Goal: Task Accomplishment & Management: Manage account settings

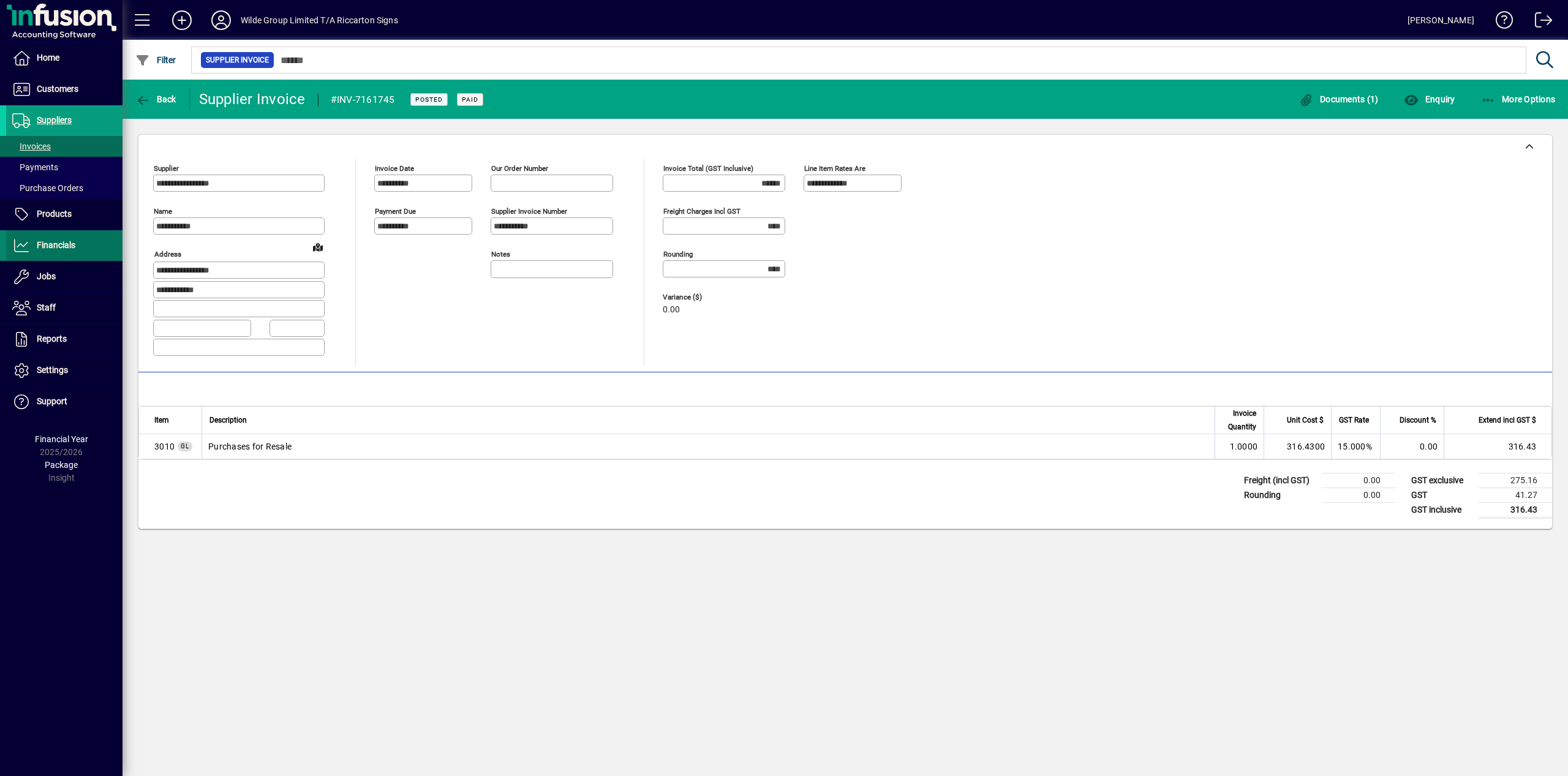
click at [79, 249] on span at bounding box center [63, 245] width 116 height 30
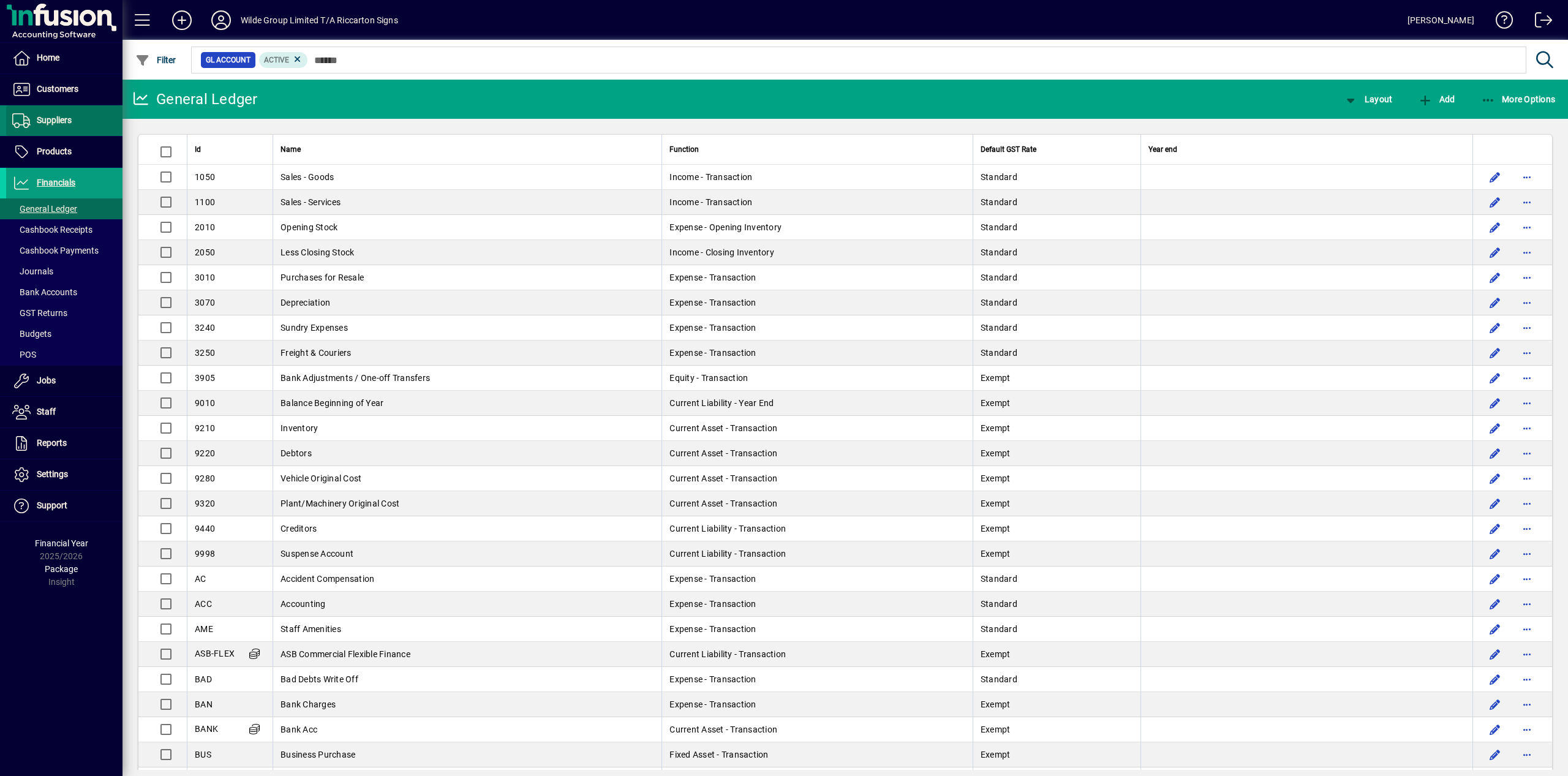
click at [52, 109] on span at bounding box center [63, 120] width 116 height 30
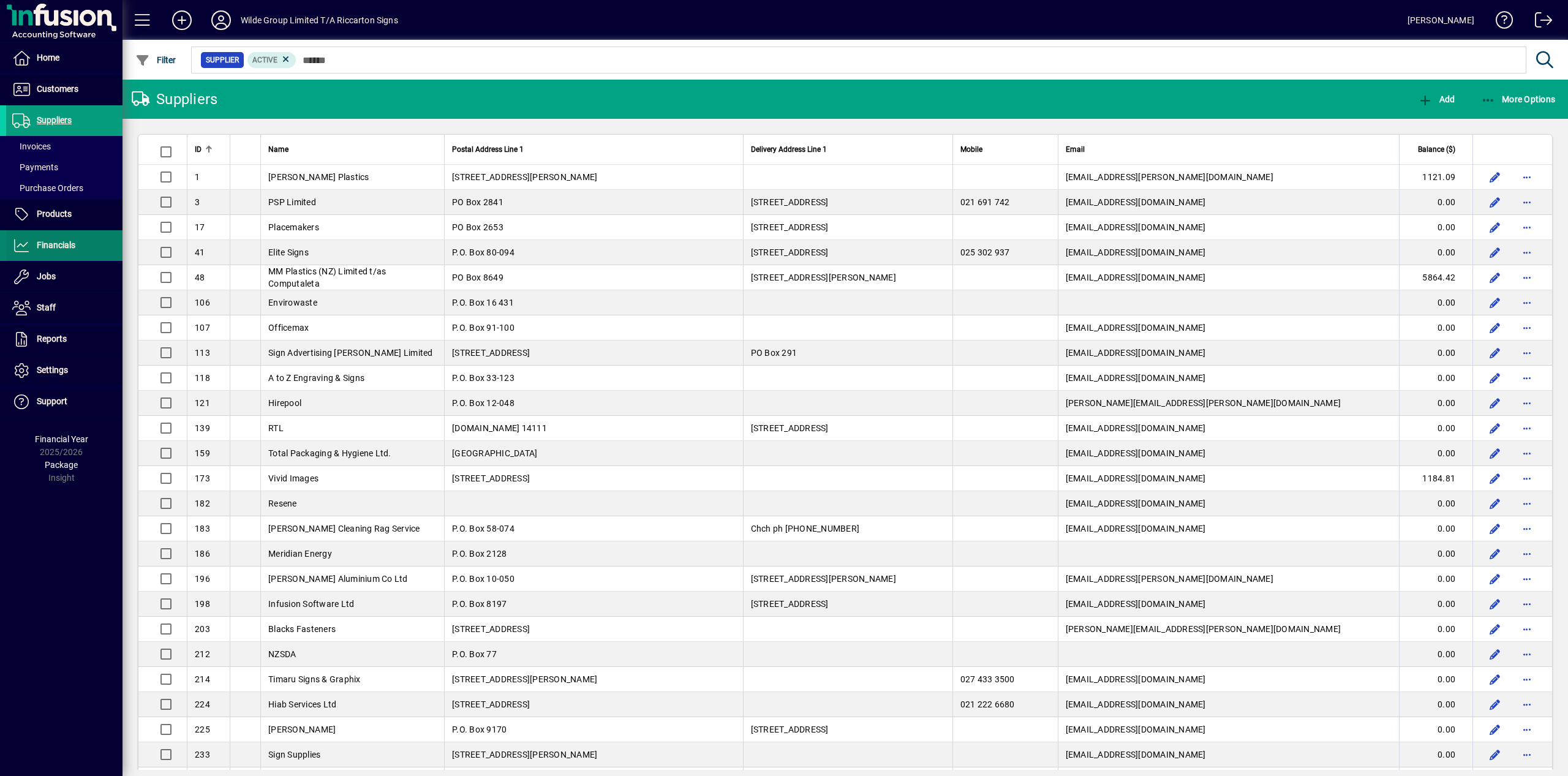
click at [87, 244] on span at bounding box center [63, 245] width 116 height 30
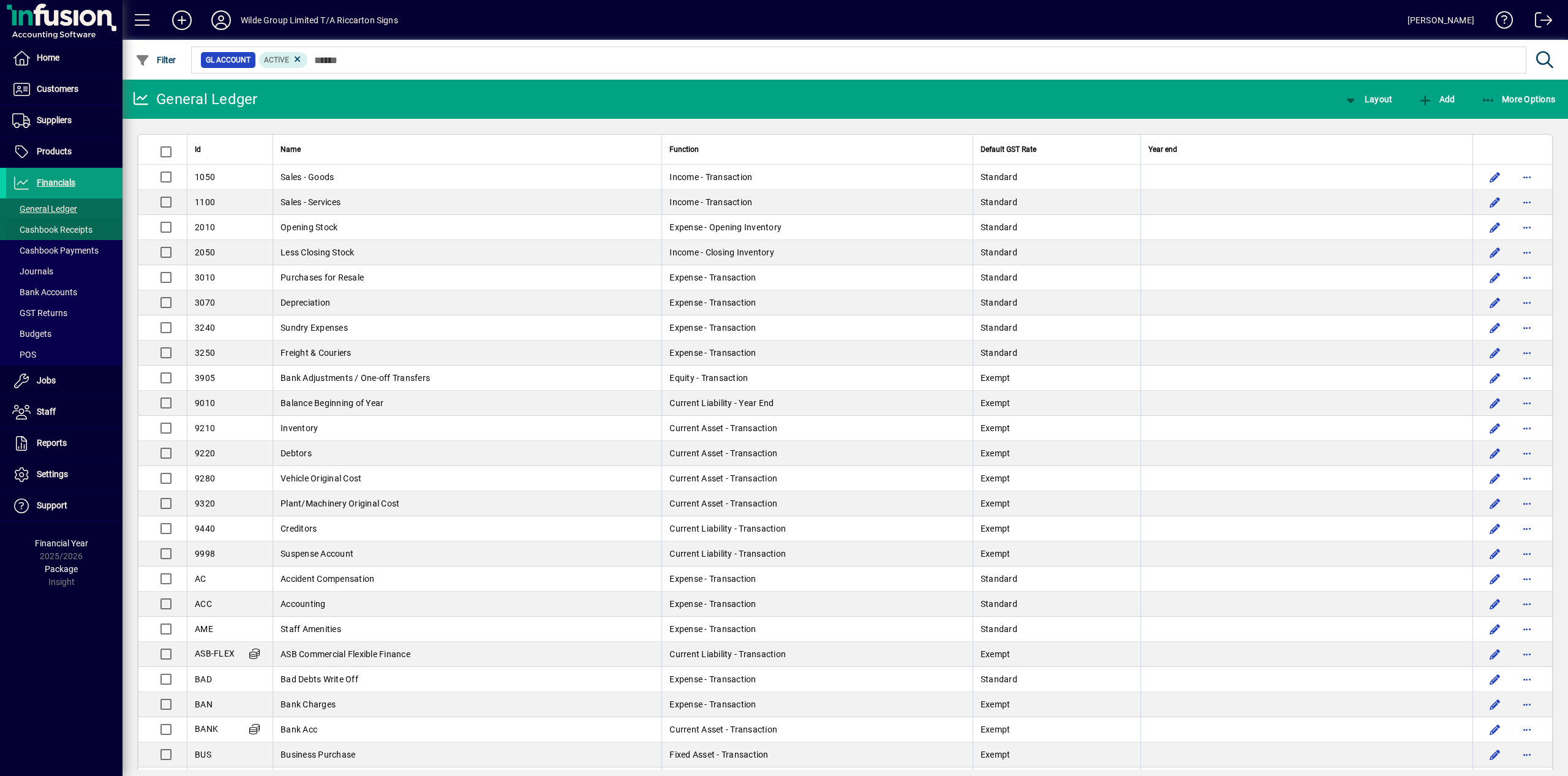
click at [33, 229] on span "Cashbook Receipts" at bounding box center [53, 230] width 81 height 10
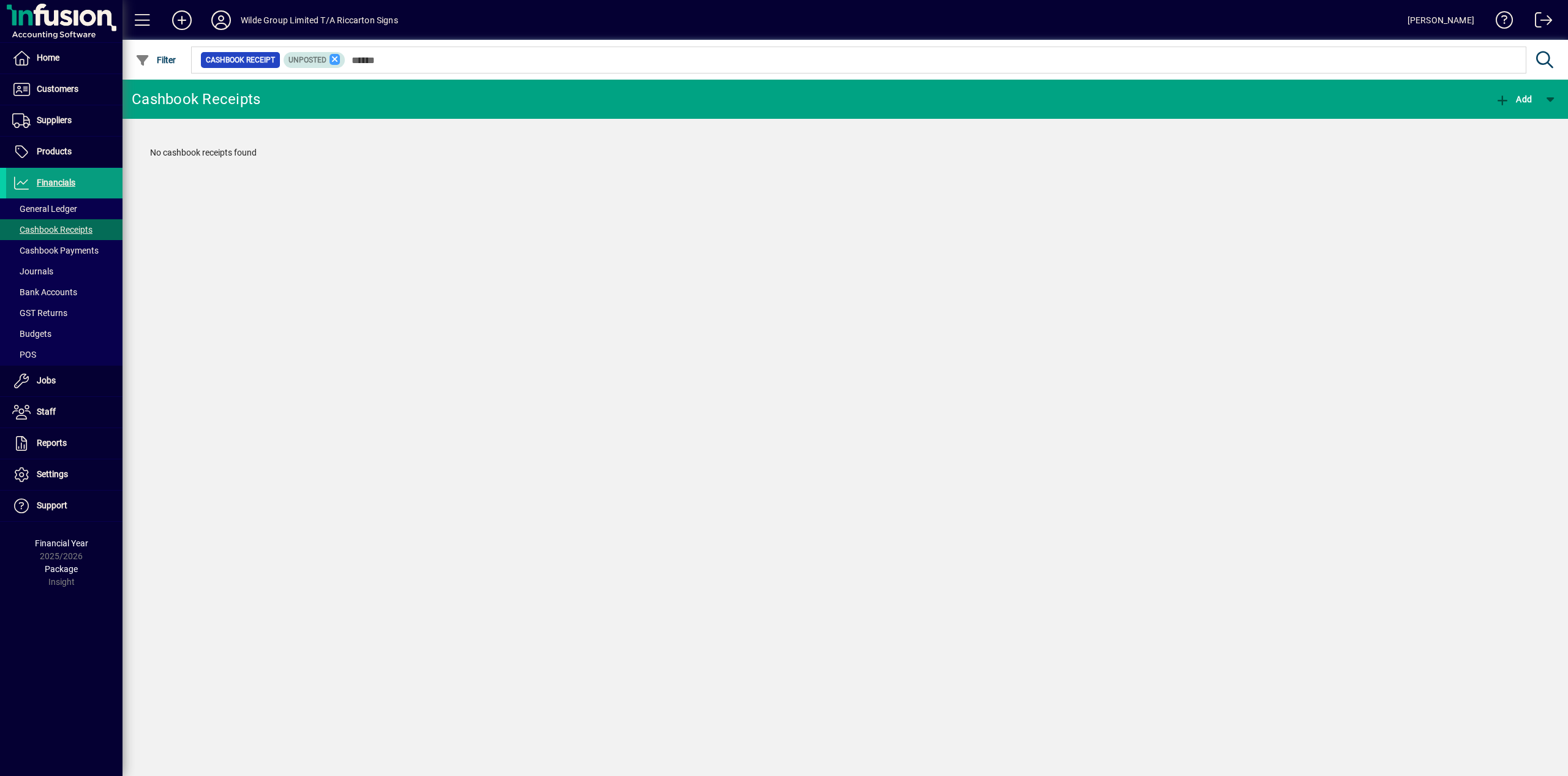
click at [340, 58] on icon at bounding box center [334, 59] width 11 height 11
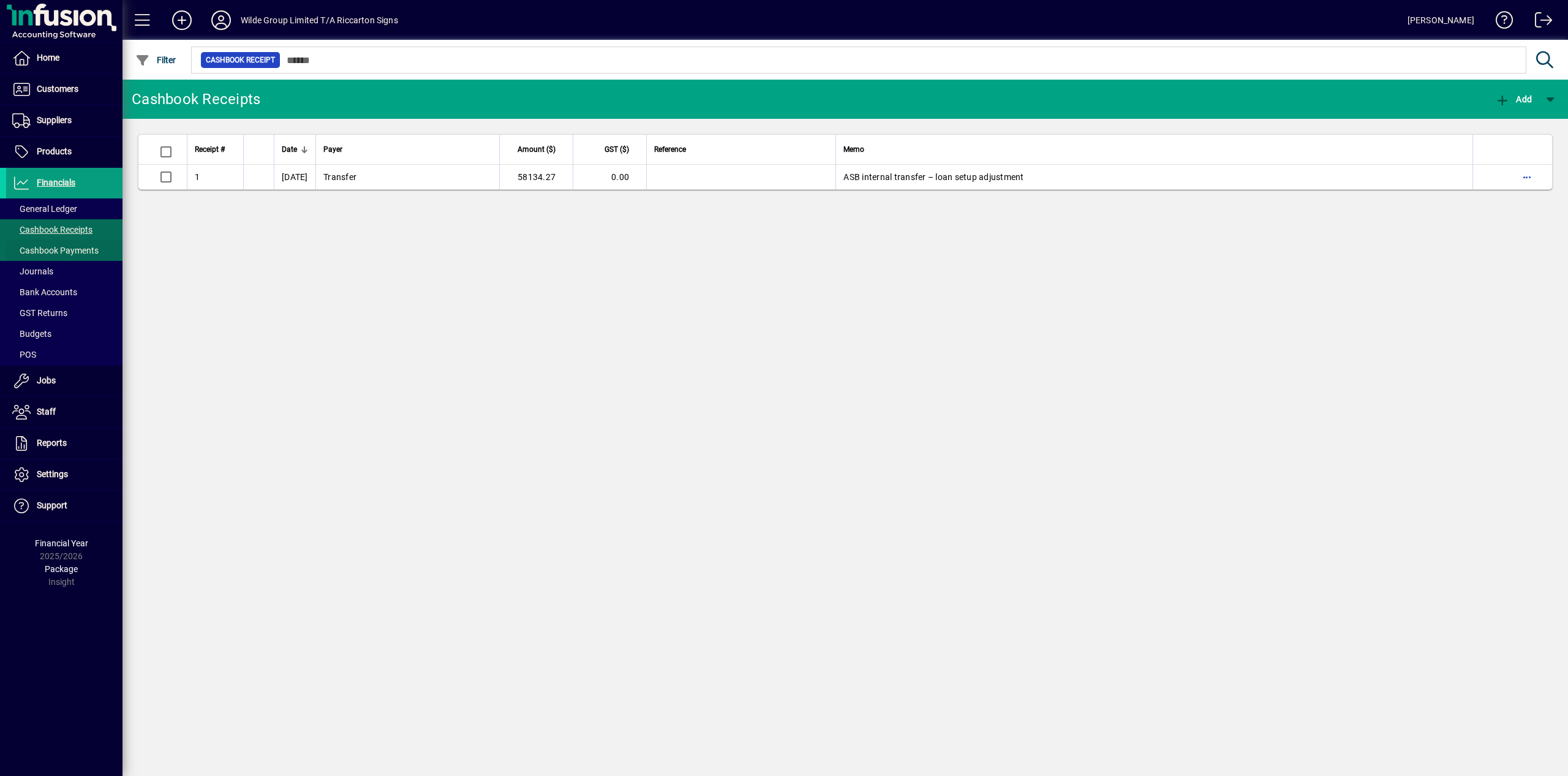
click at [73, 251] on span "Cashbook Payments" at bounding box center [56, 251] width 86 height 10
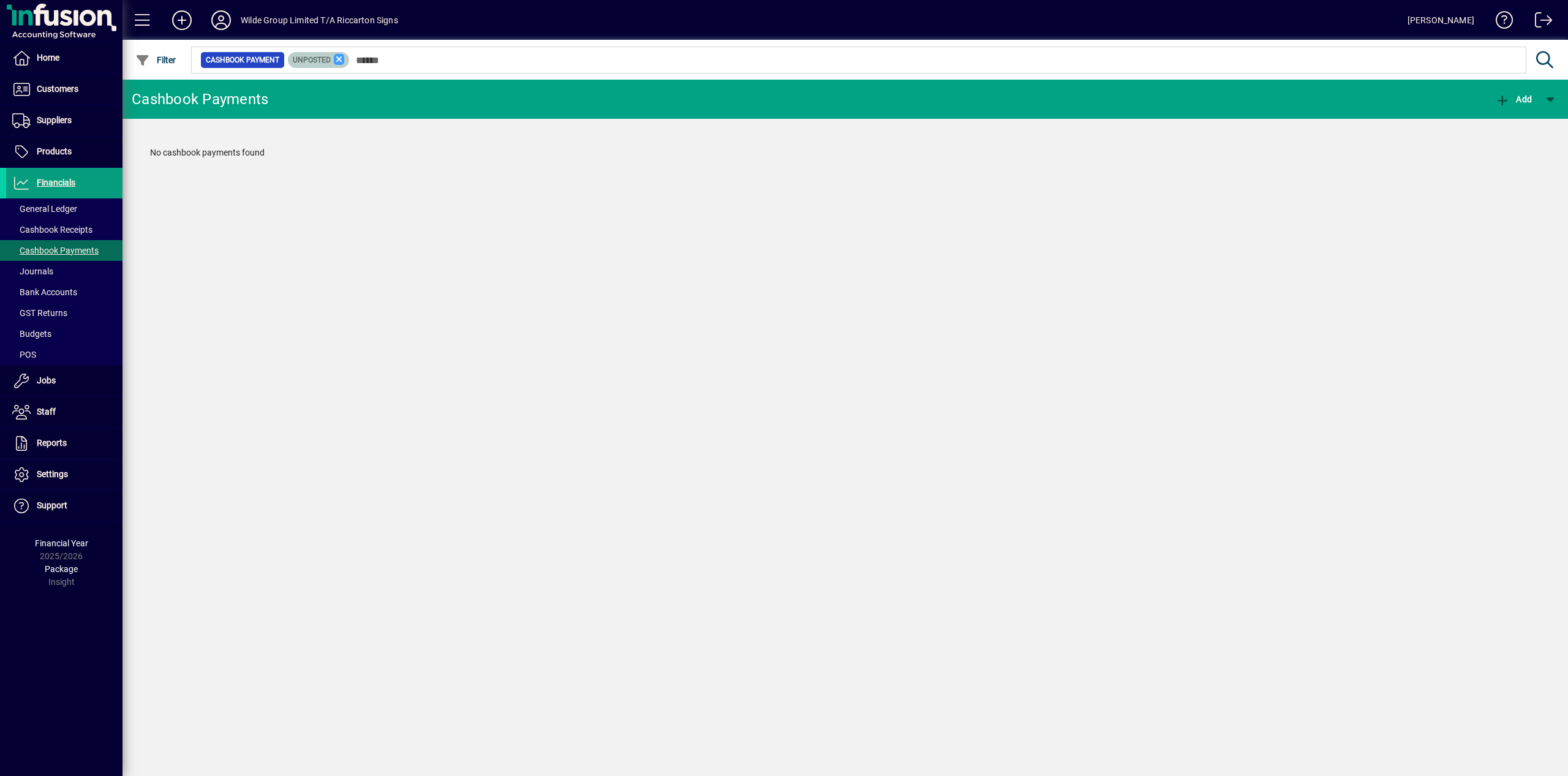
click at [342, 61] on icon at bounding box center [338, 59] width 11 height 11
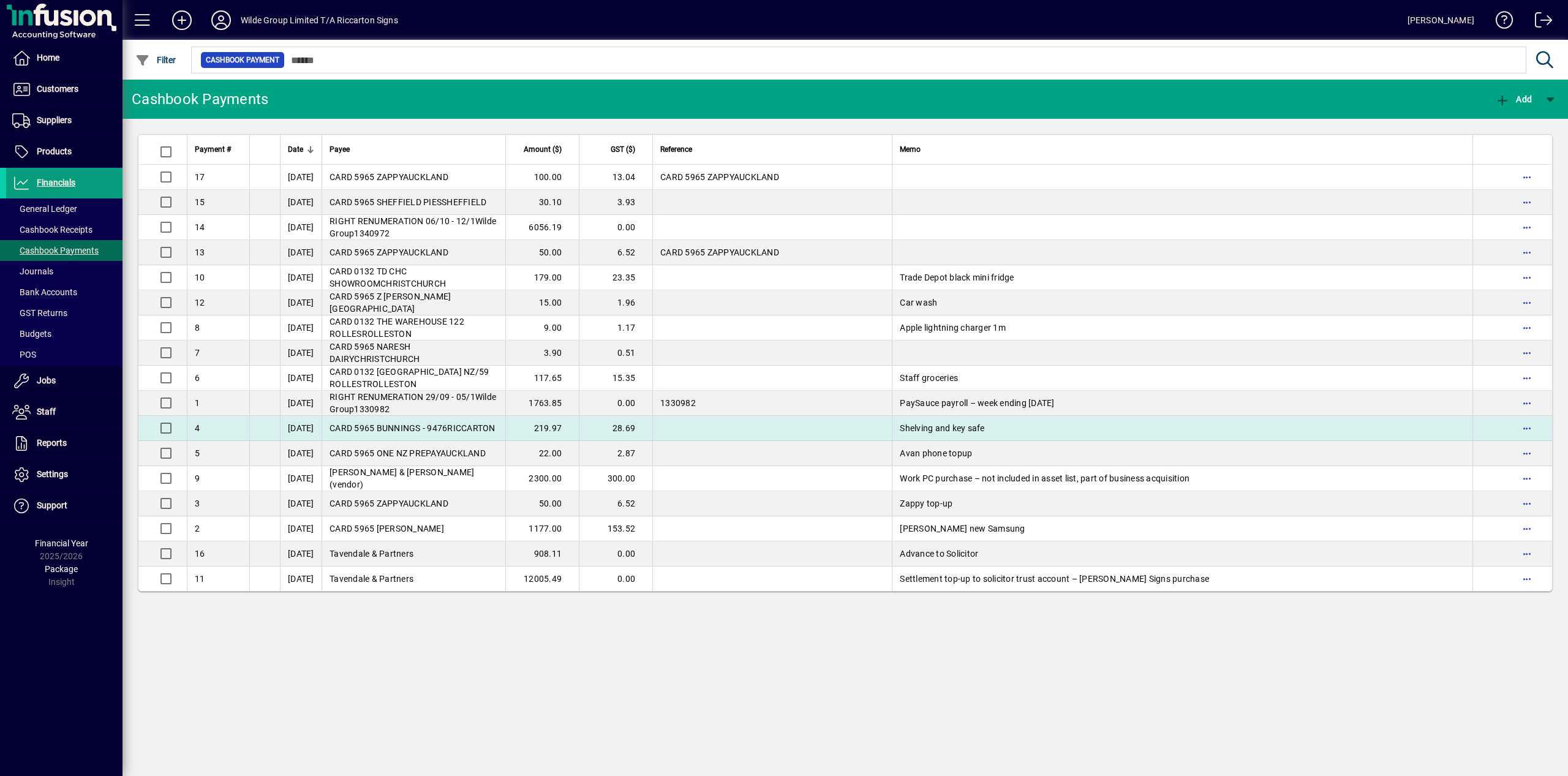
click at [428, 431] on span "CARD 5965 BUNNINGS - 9476RICCARTON" at bounding box center [412, 427] width 166 height 10
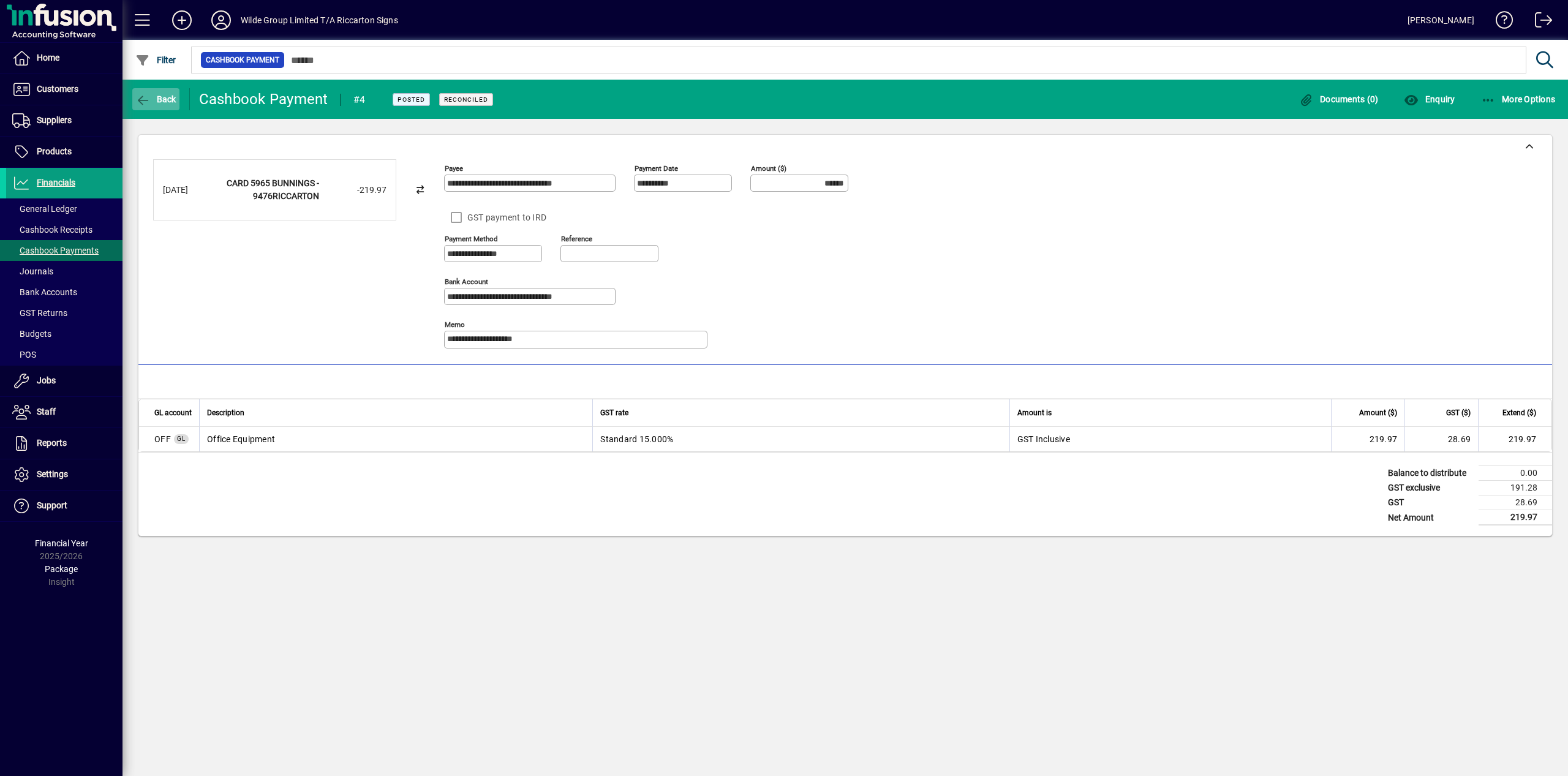
click at [166, 95] on span "Back" at bounding box center [156, 99] width 41 height 10
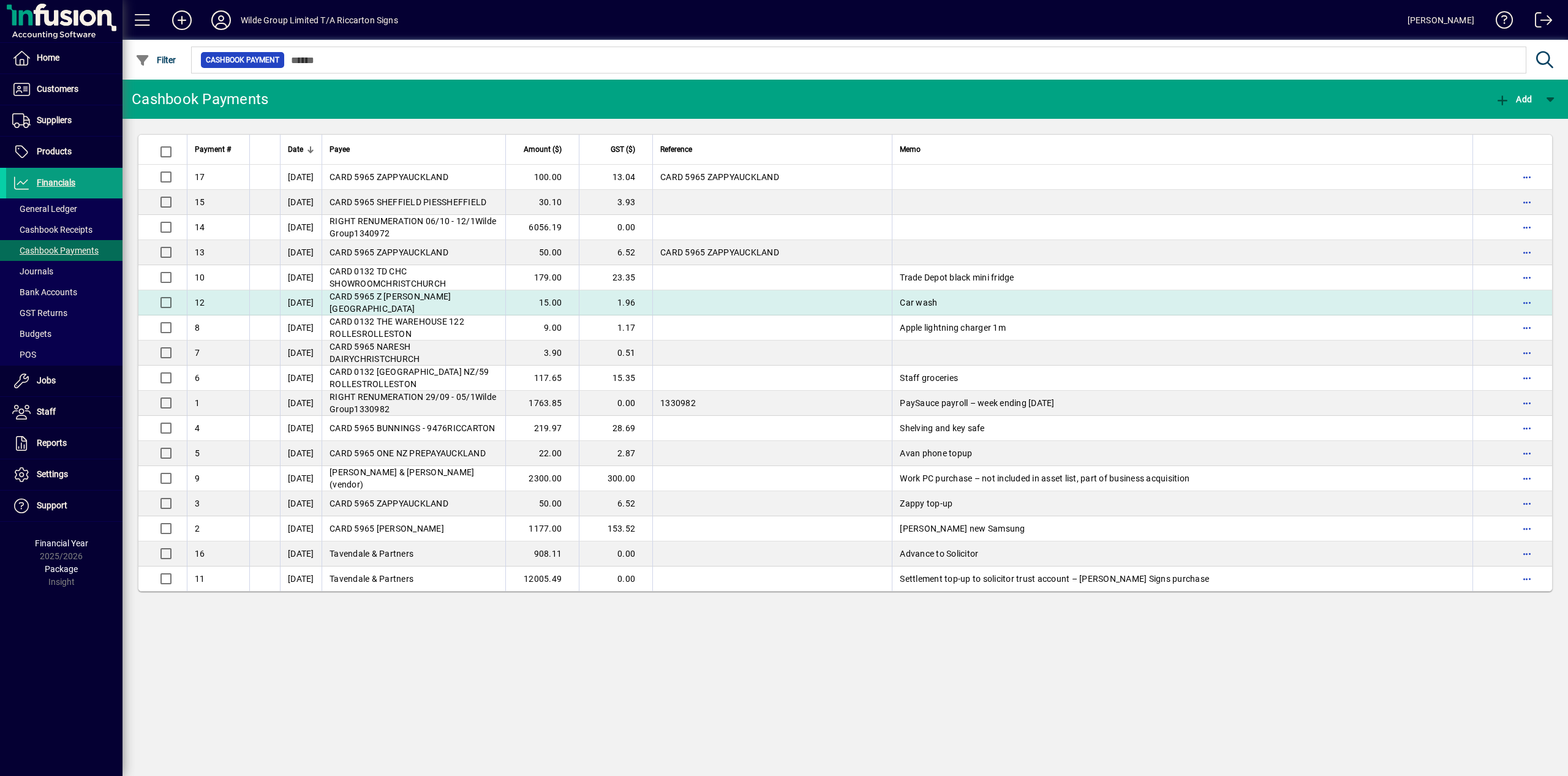
click at [444, 303] on span "CARD 5965 Z [PERSON_NAME] [GEOGRAPHIC_DATA]" at bounding box center [390, 302] width 121 height 22
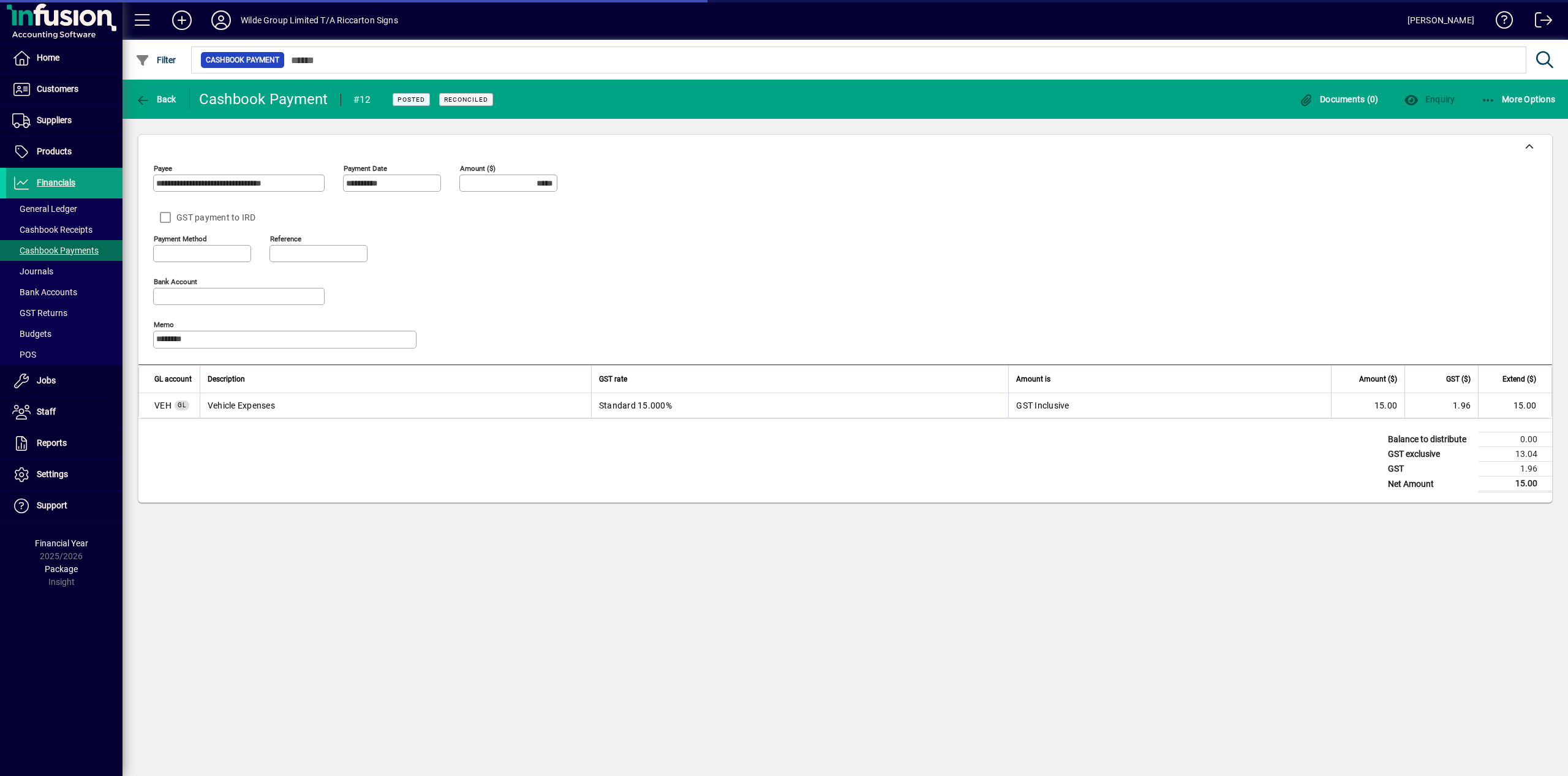
type input "**********"
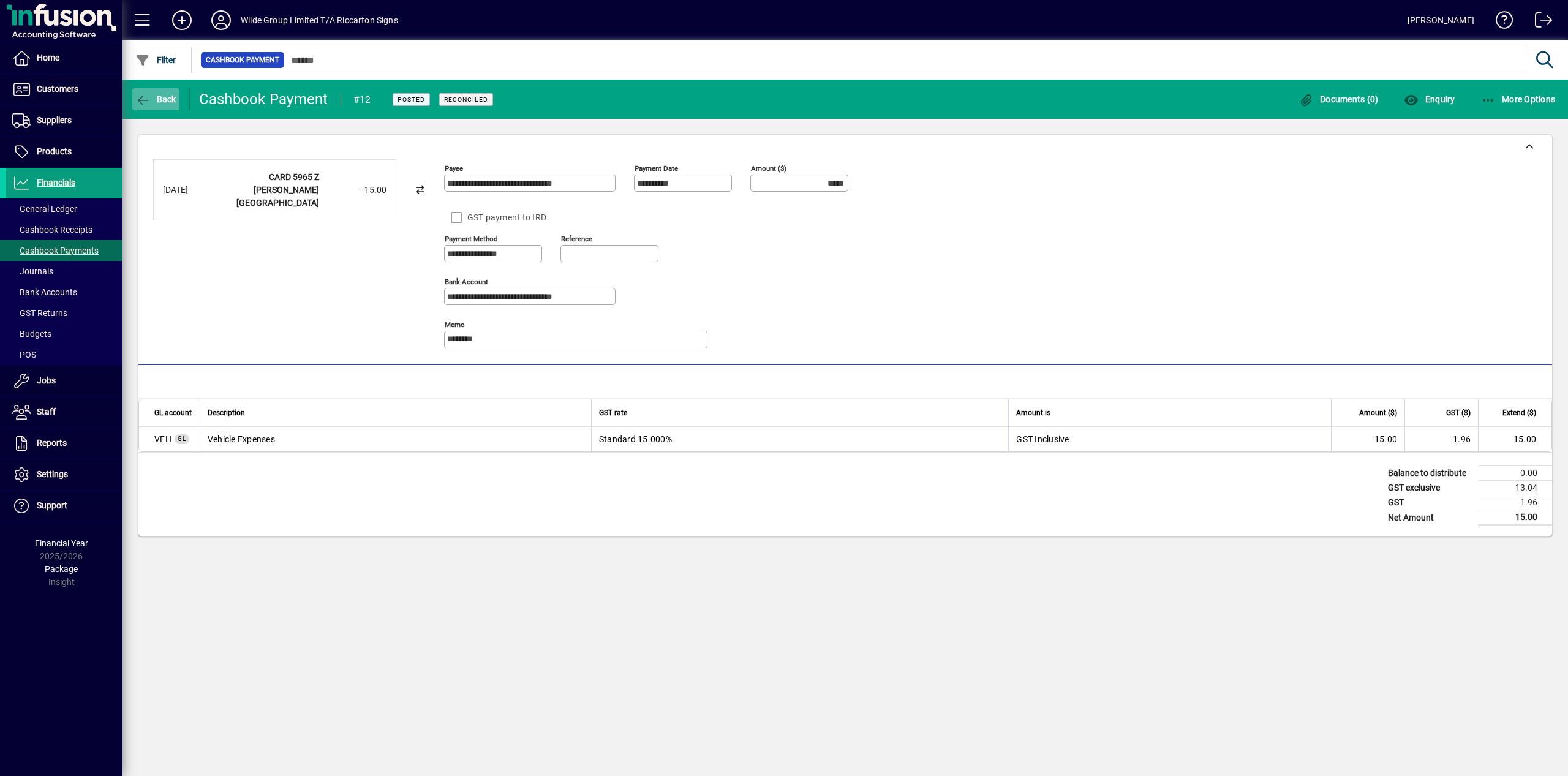
click at [159, 100] on span "Back" at bounding box center [156, 99] width 41 height 10
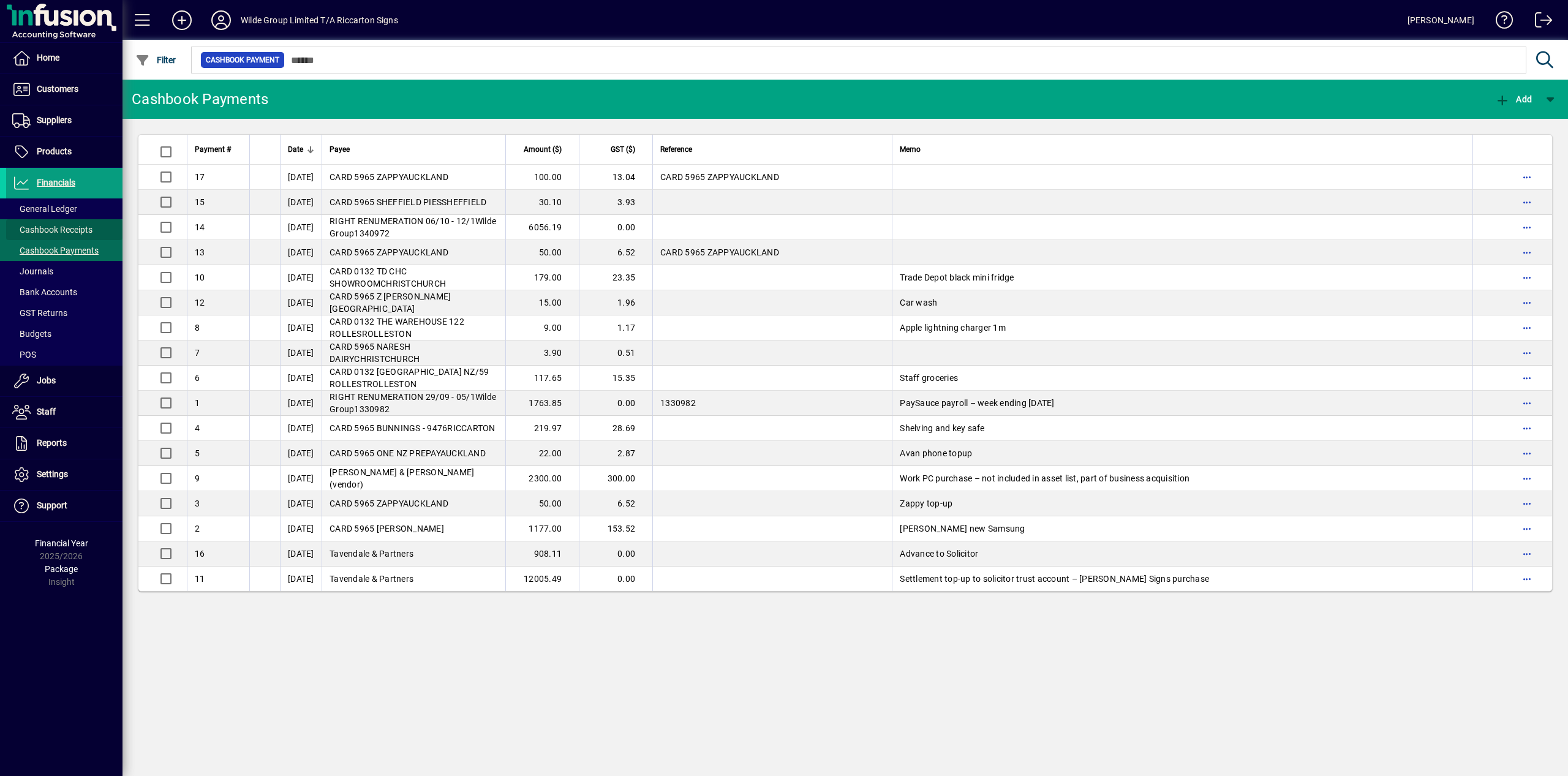
click at [85, 235] on span "Cashbook Receipts" at bounding box center [49, 230] width 86 height 12
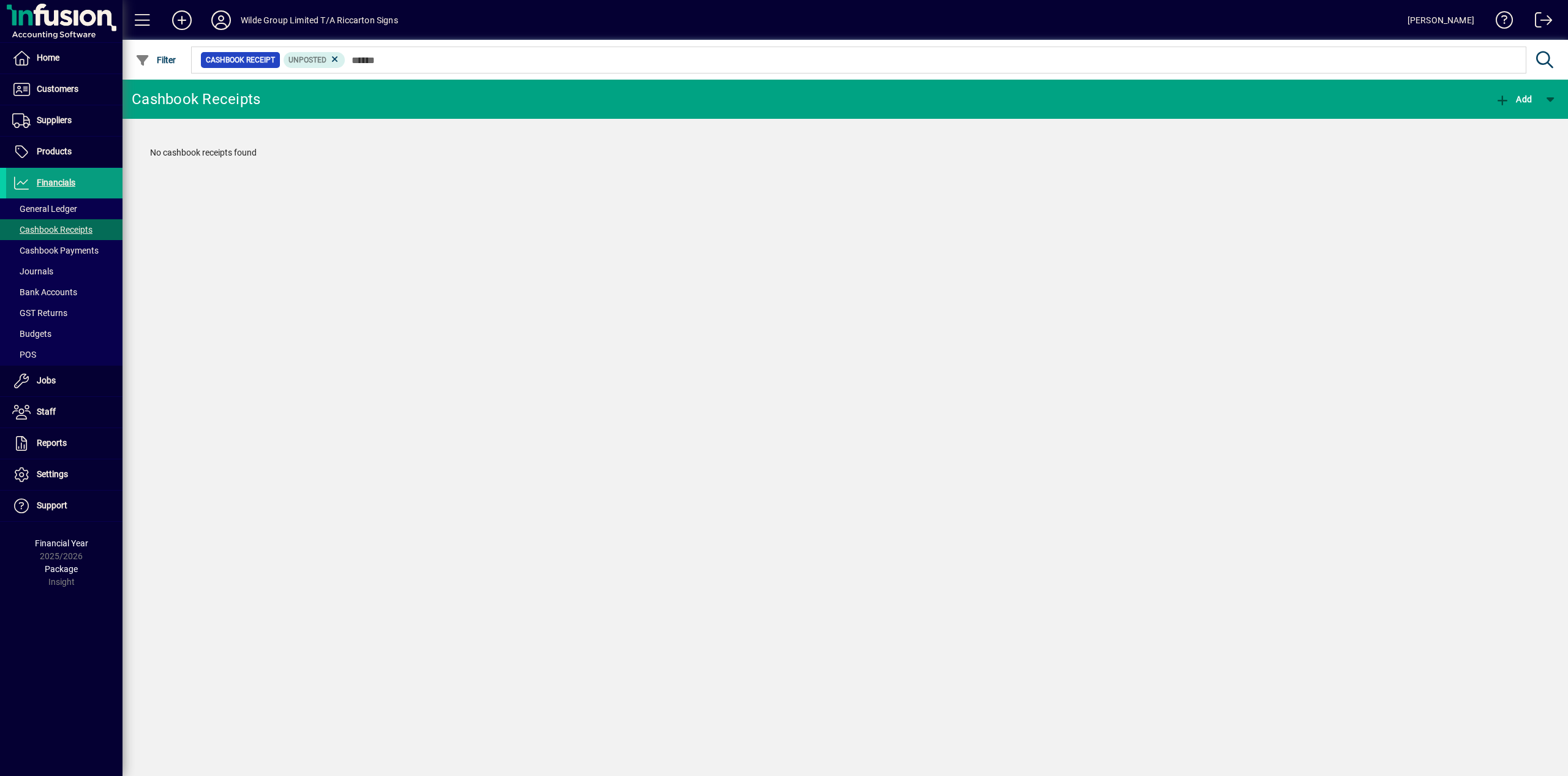
click at [339, 61] on icon at bounding box center [334, 59] width 11 height 11
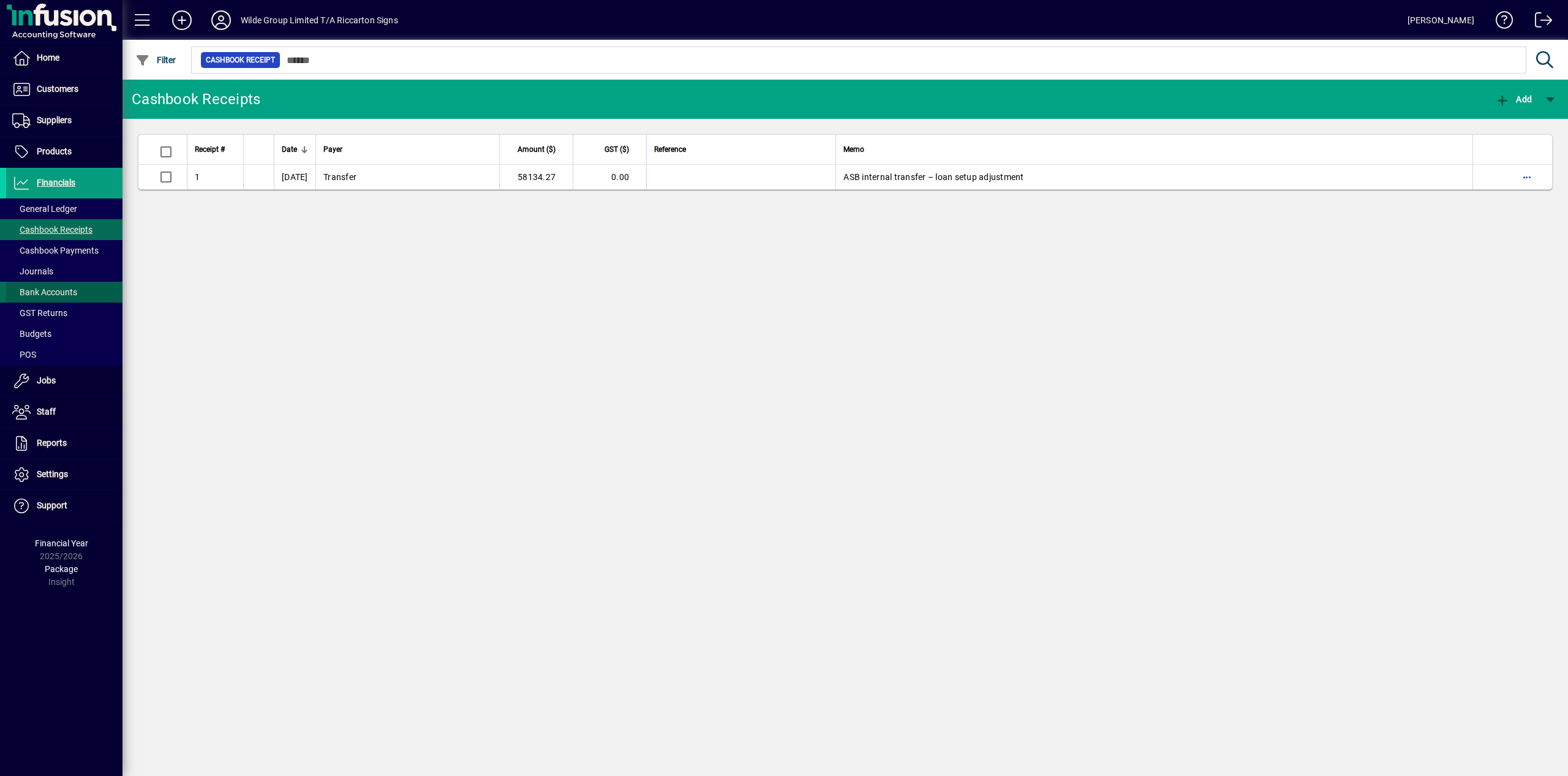
click at [57, 294] on span "Bank Accounts" at bounding box center [45, 292] width 65 height 10
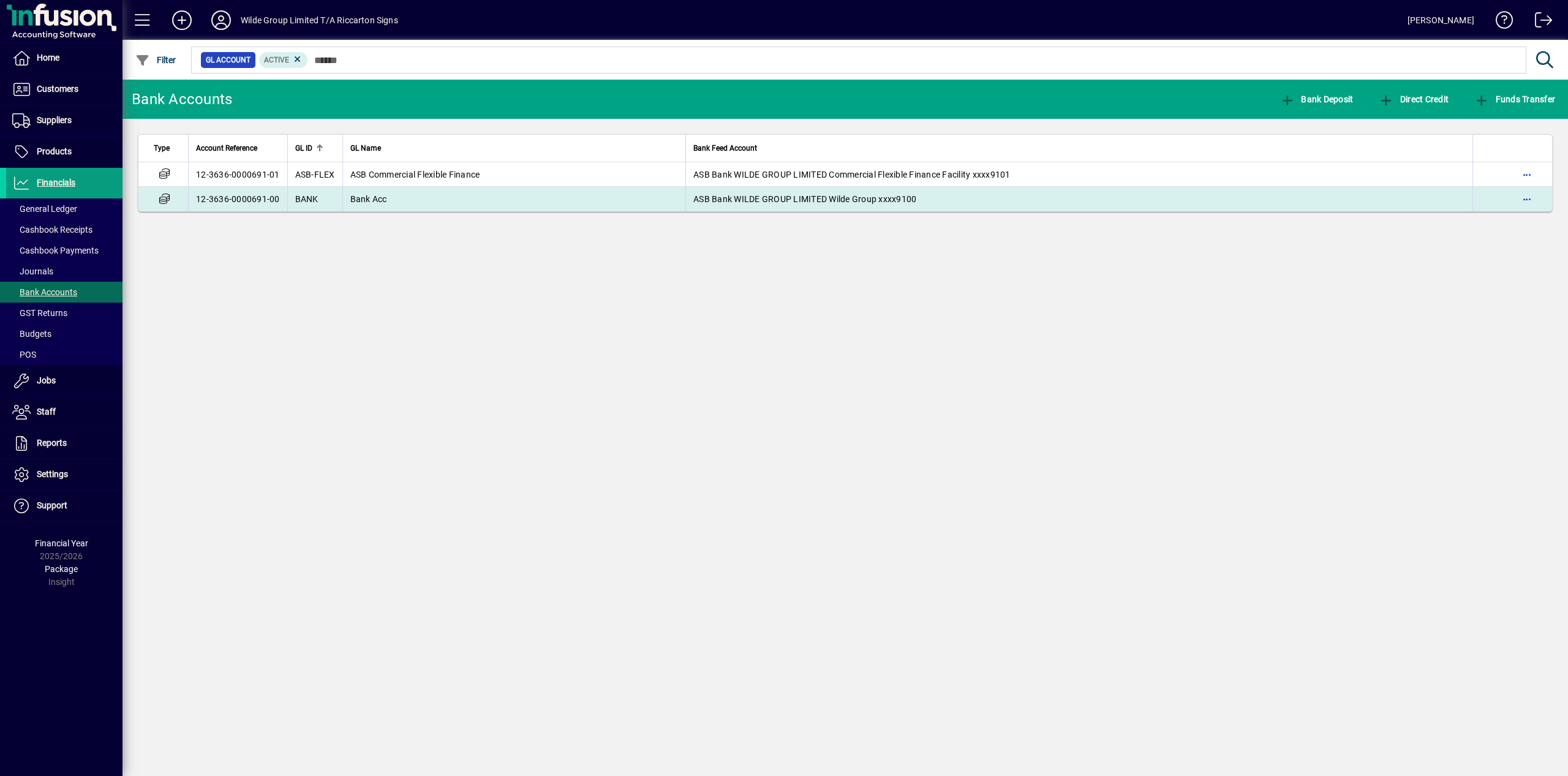
click at [355, 201] on span "Bank Acc" at bounding box center [369, 199] width 37 height 10
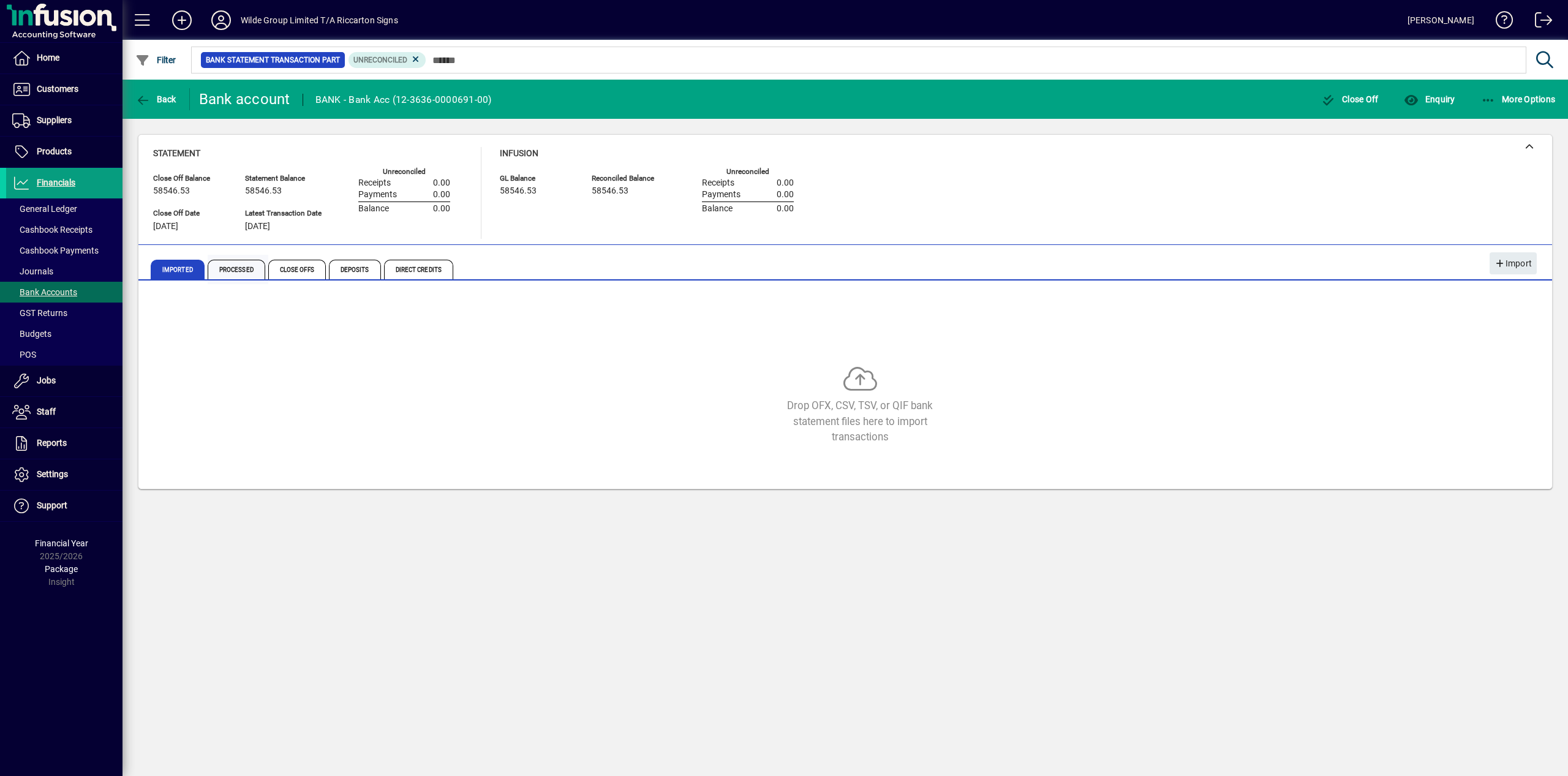
click at [265, 268] on span "Processed" at bounding box center [236, 269] width 58 height 19
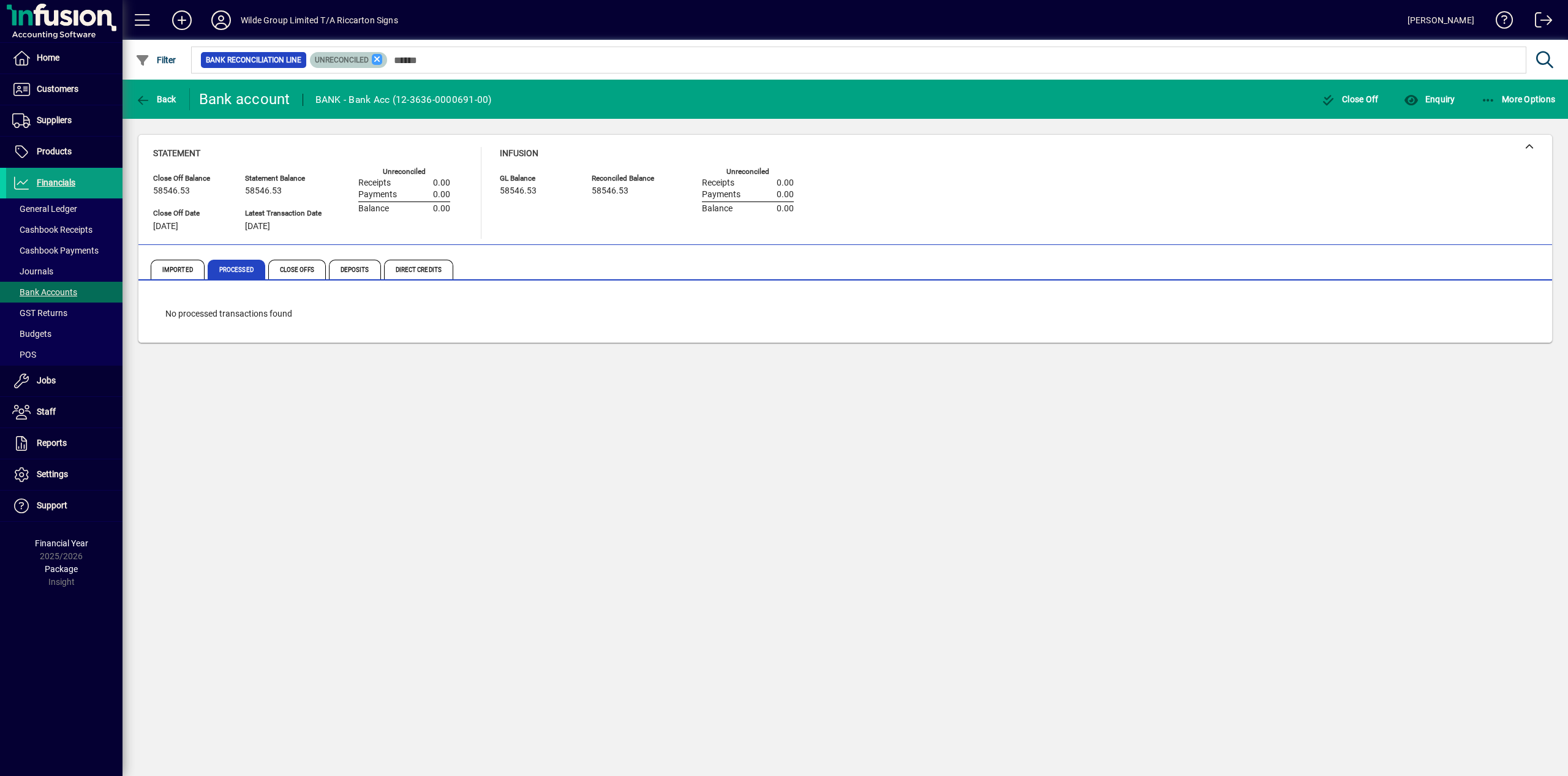
click at [382, 61] on icon at bounding box center [377, 59] width 11 height 11
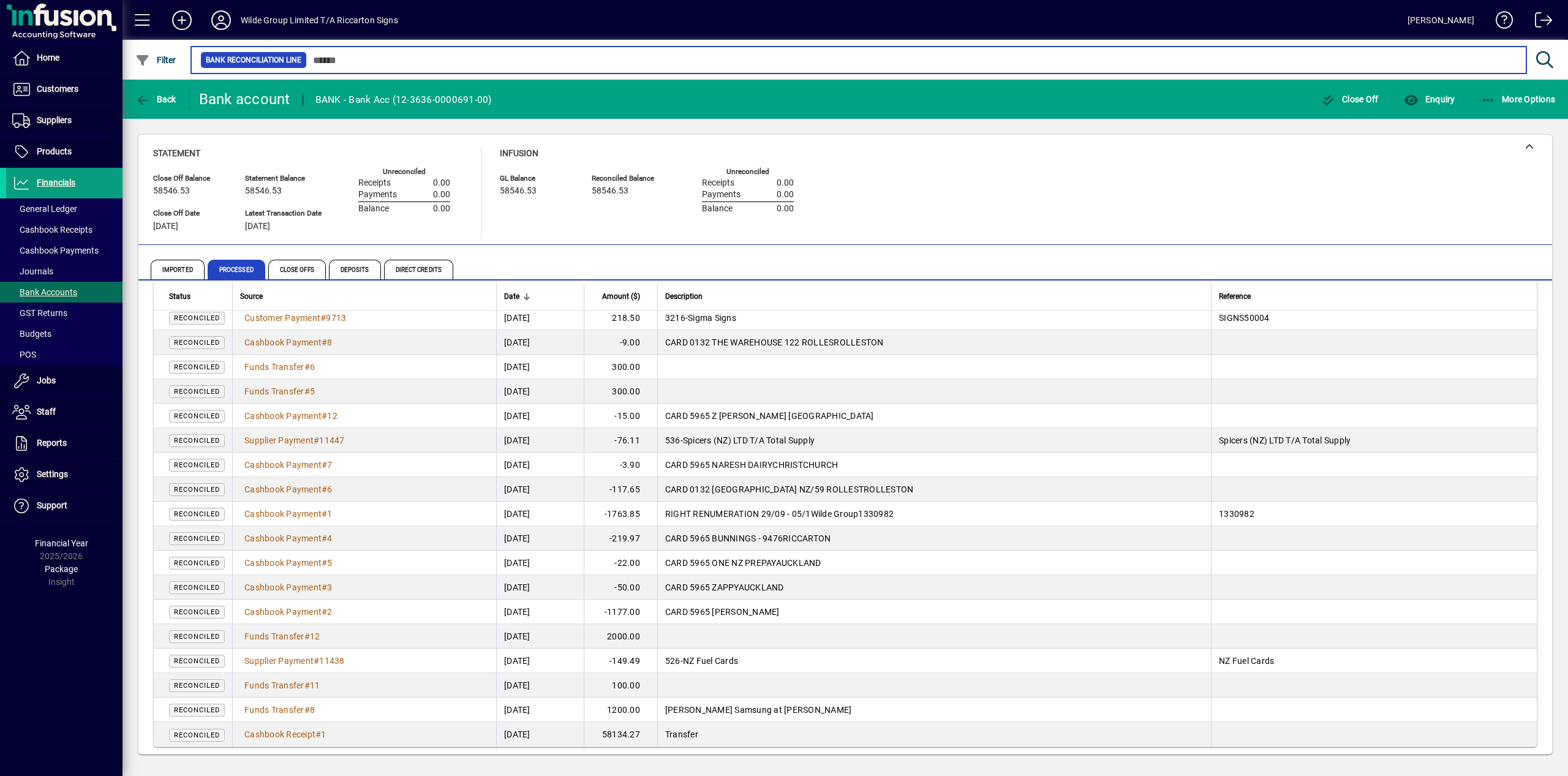
scroll to position [315, 0]
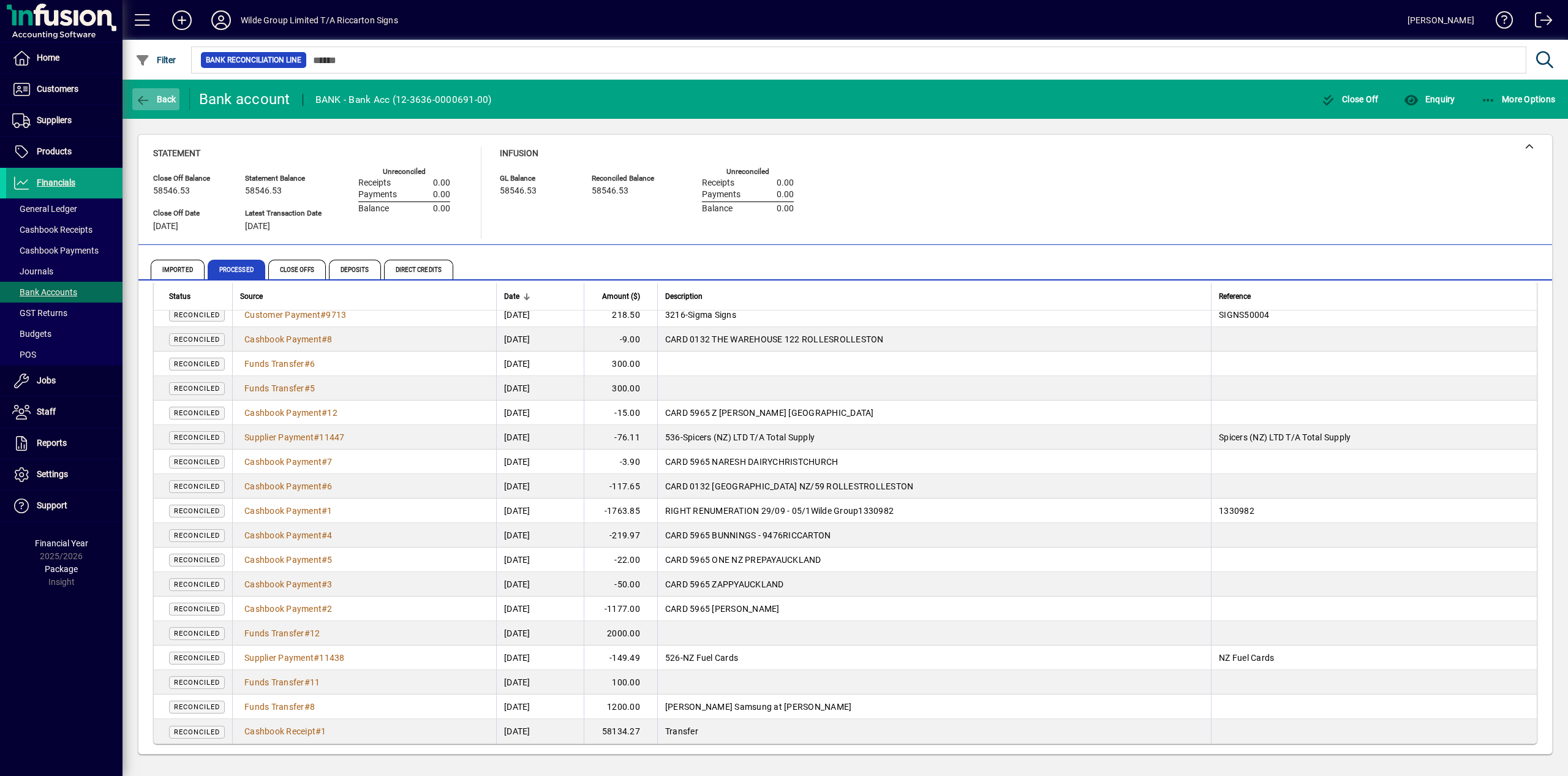
click at [165, 95] on span "Back" at bounding box center [156, 99] width 41 height 10
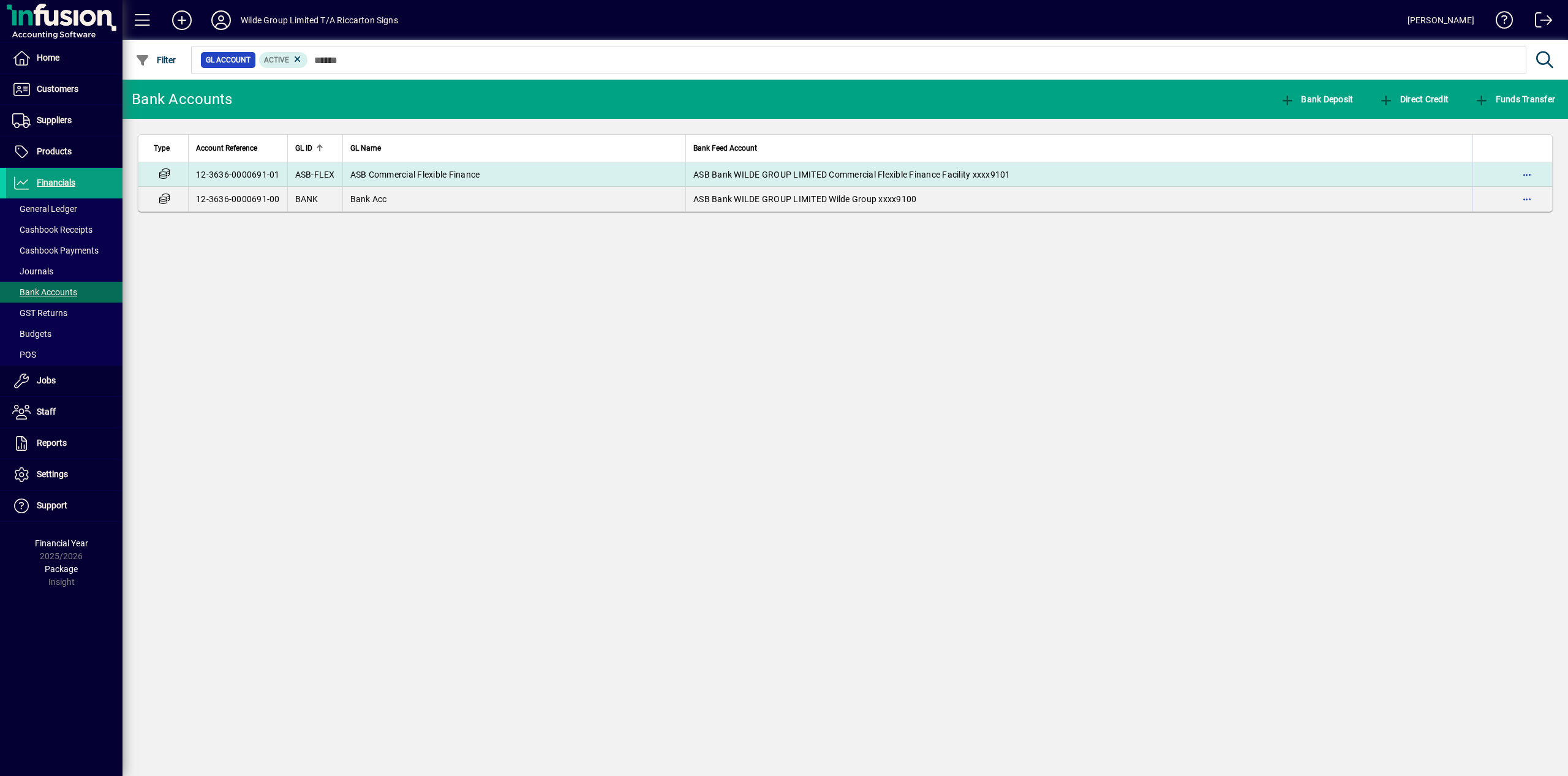
click at [395, 167] on td "ASB Commercial Flexible Finance" at bounding box center [514, 174] width 344 height 24
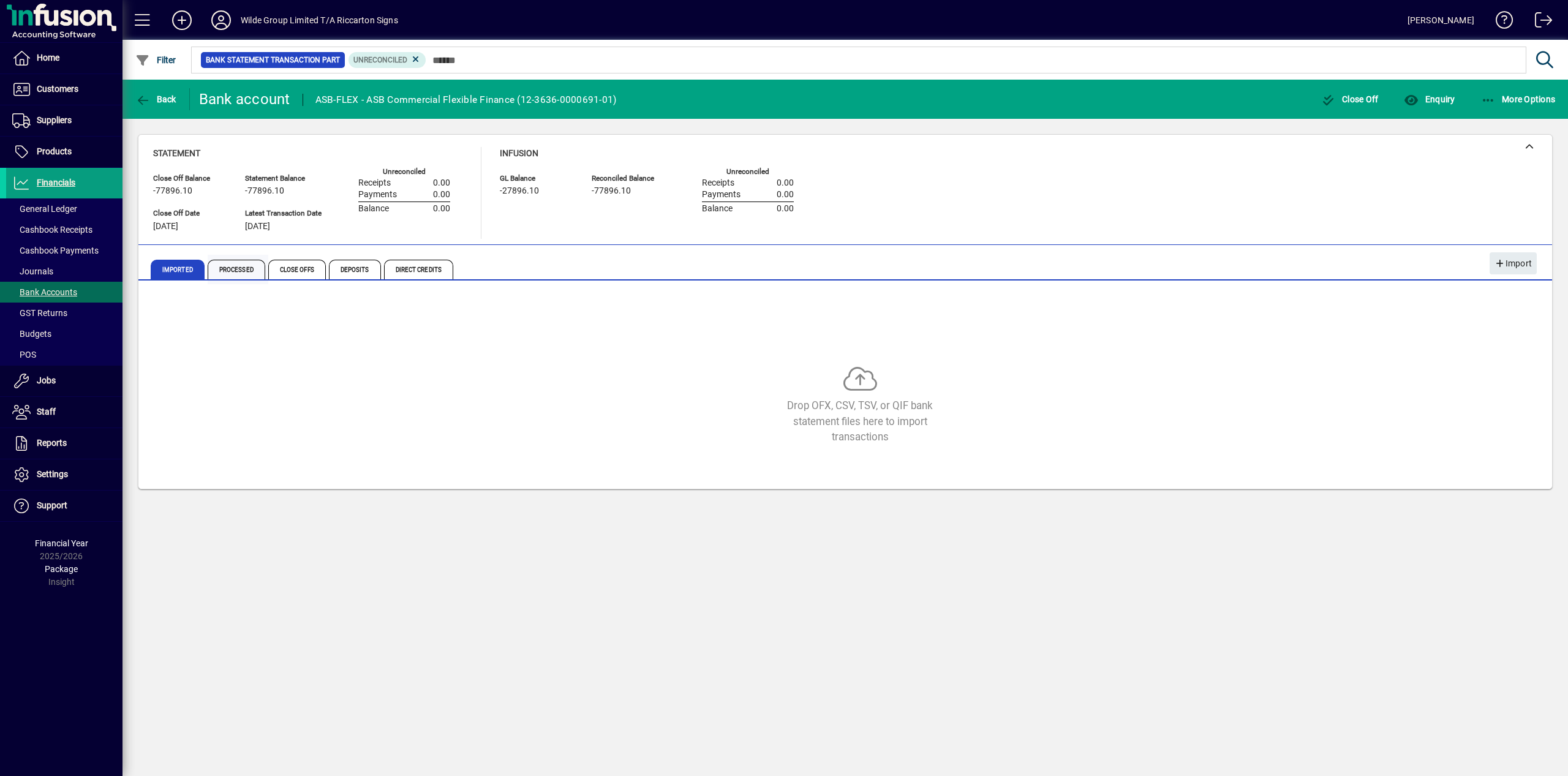
click at [231, 269] on span "Processed" at bounding box center [236, 269] width 58 height 19
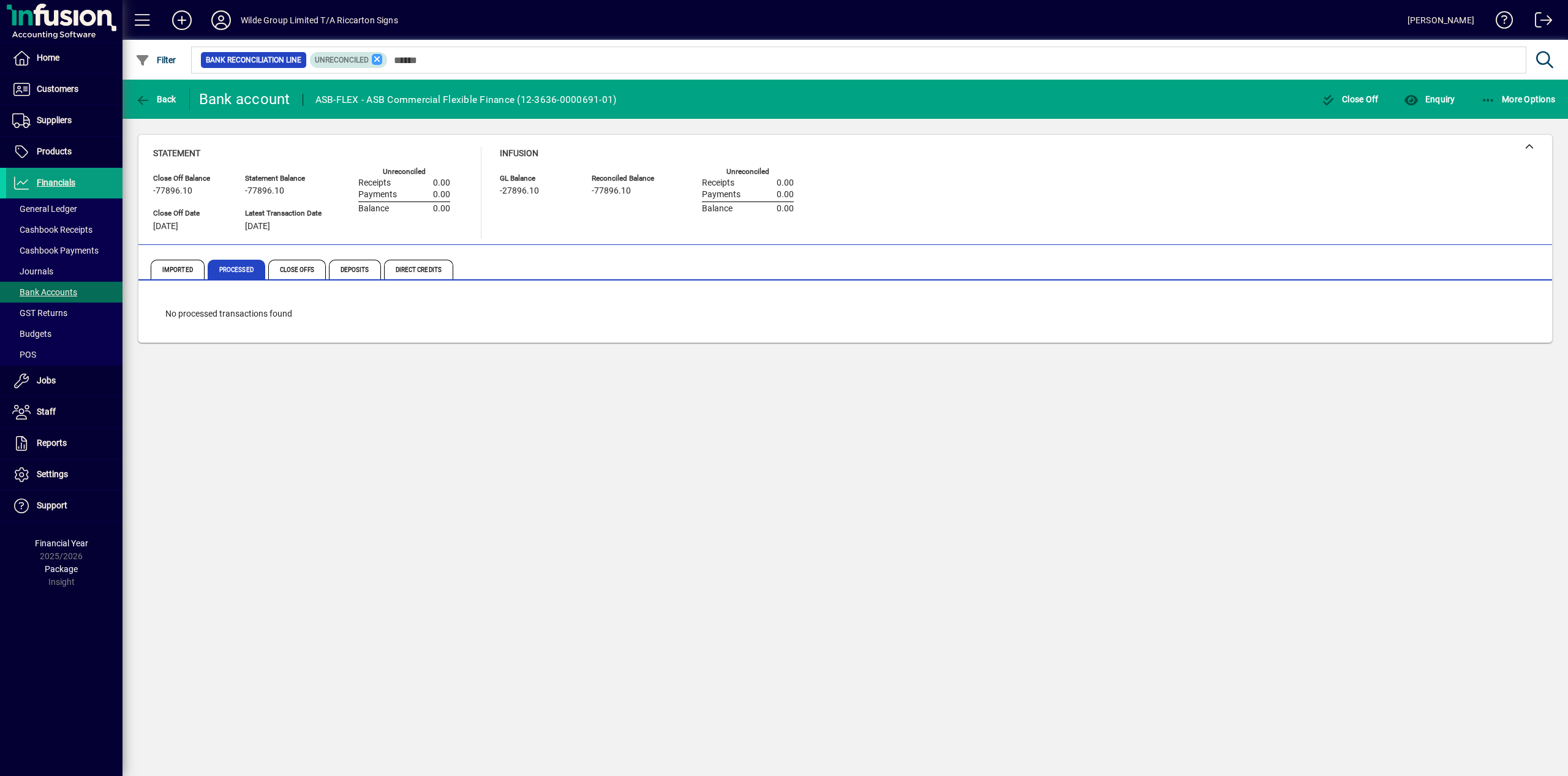
click at [382, 58] on icon at bounding box center [377, 59] width 11 height 11
